Goal: Task Accomplishment & Management: Use online tool/utility

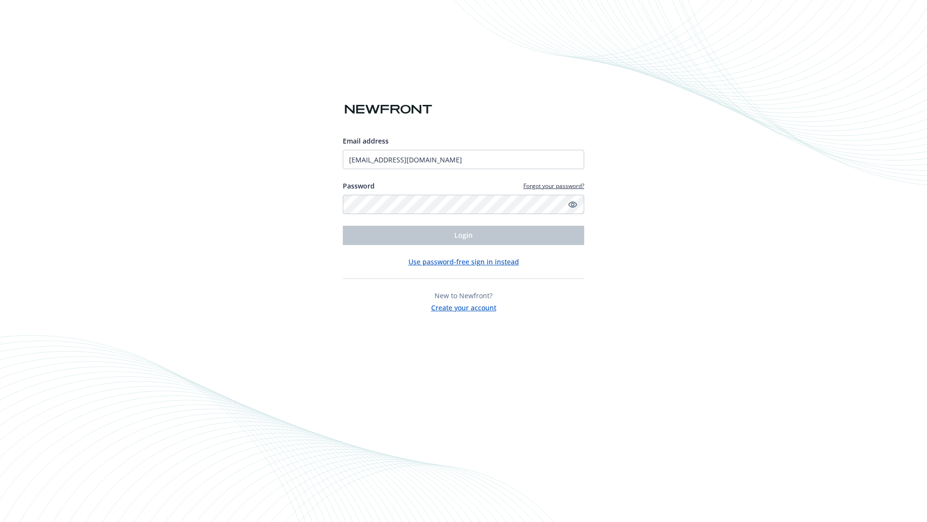
type input "[EMAIL_ADDRESS][DOMAIN_NAME]"
click at [464, 235] on span "Login" at bounding box center [463, 234] width 18 height 9
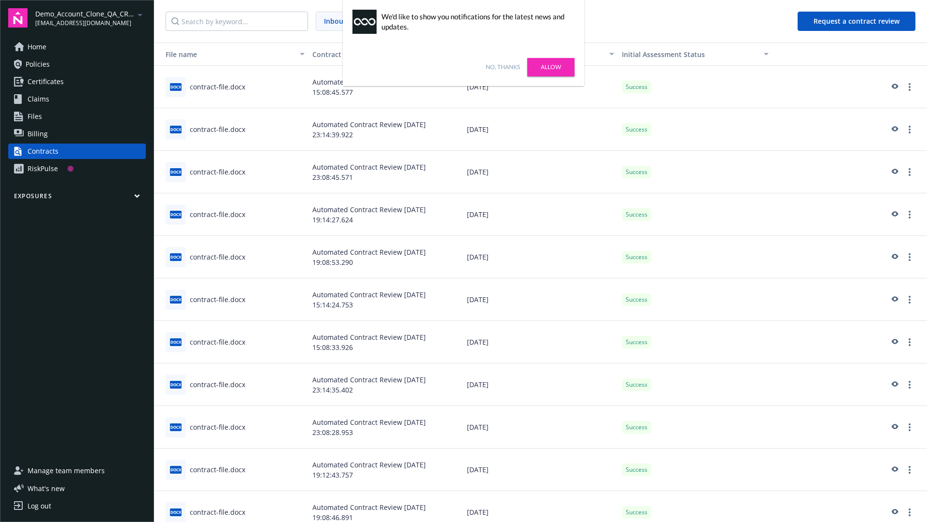
click at [503, 67] on link "No, thanks" at bounding box center [503, 67] width 34 height 9
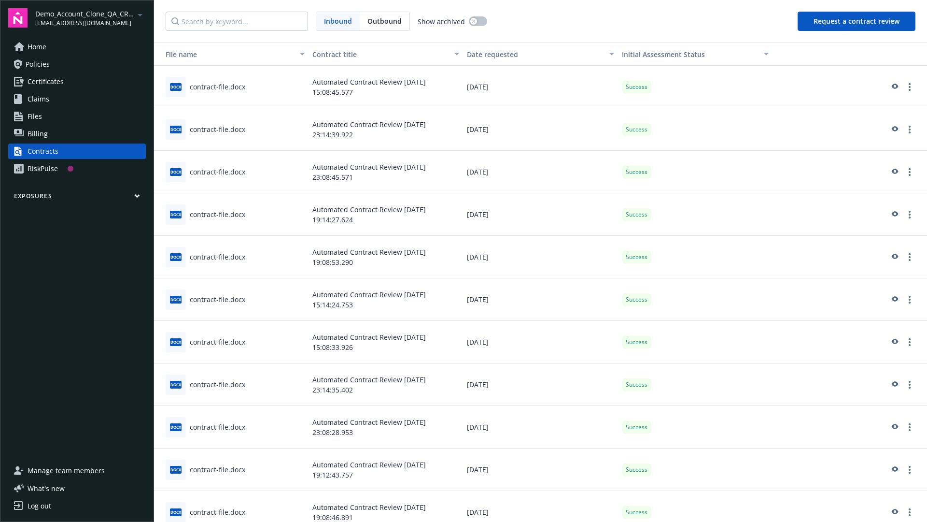
click at [857, 21] on button "Request a contract review" at bounding box center [857, 21] width 118 height 19
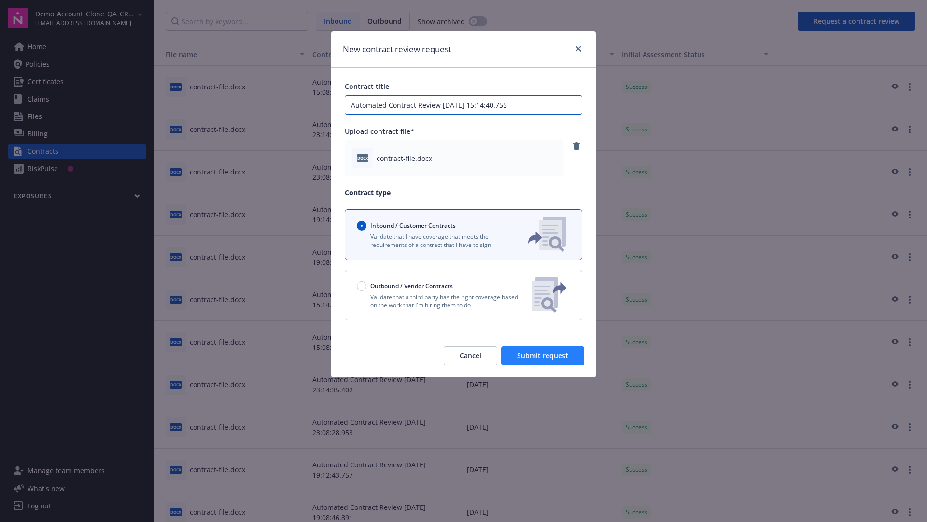
type input "Automated Contract Review 10-10-2025 15:14:40.755"
click at [543, 355] on span "Submit request" at bounding box center [542, 355] width 51 height 9
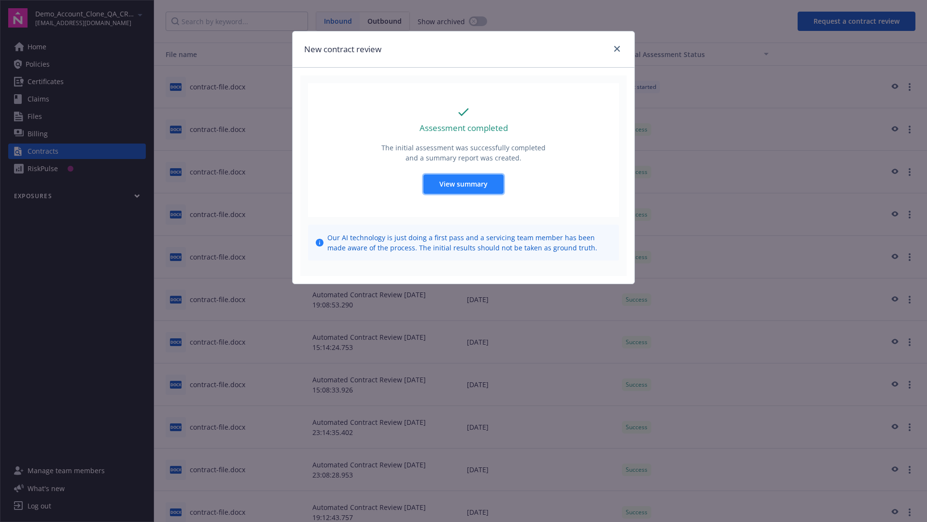
click at [463, 183] on span "View summary" at bounding box center [463, 183] width 48 height 9
